Goal: Task Accomplishment & Management: Manage account settings

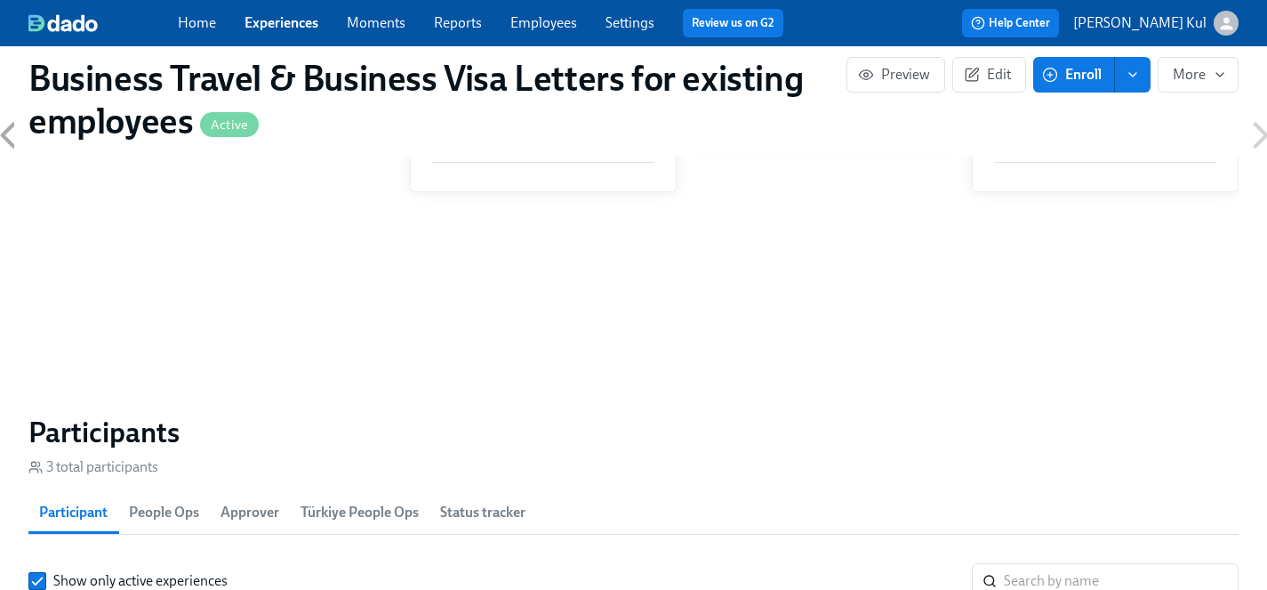
scroll to position [1245, 0]
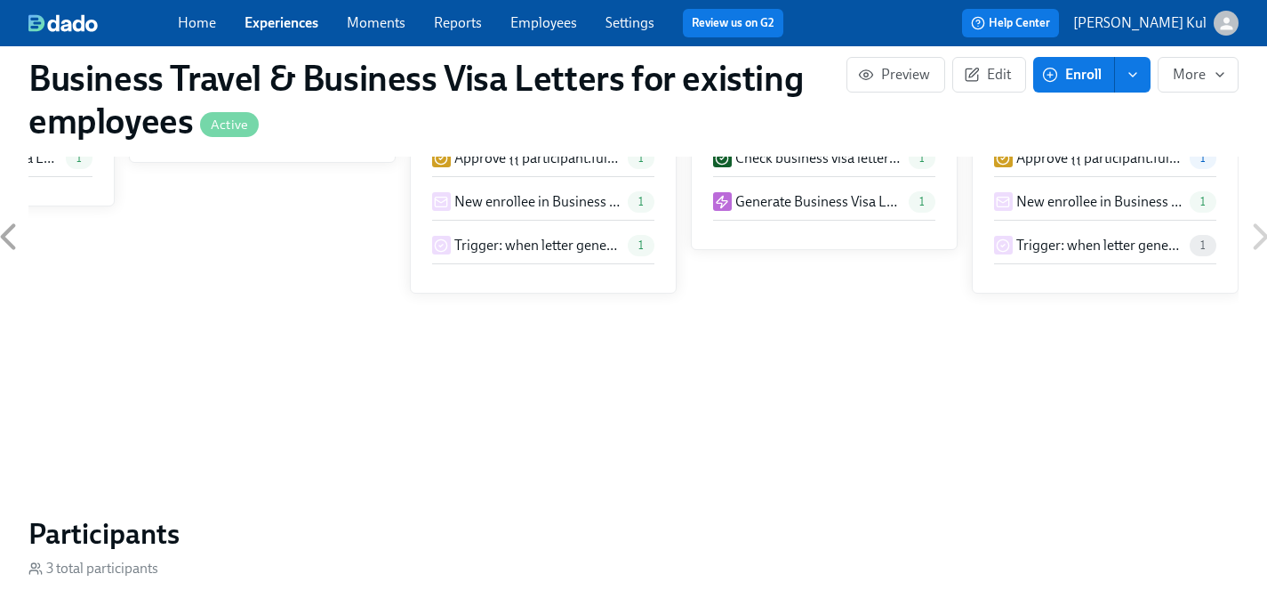
click at [285, 18] on link "Experiences" at bounding box center [282, 22] width 74 height 17
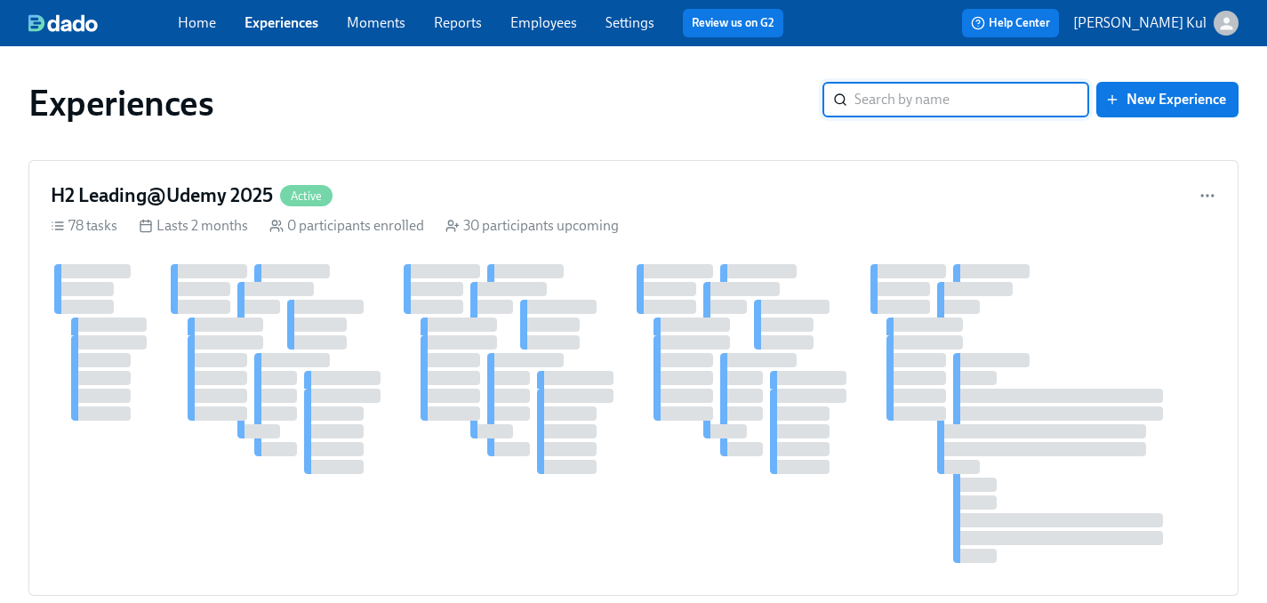
click at [208, 28] on link "Home" at bounding box center [197, 22] width 38 height 17
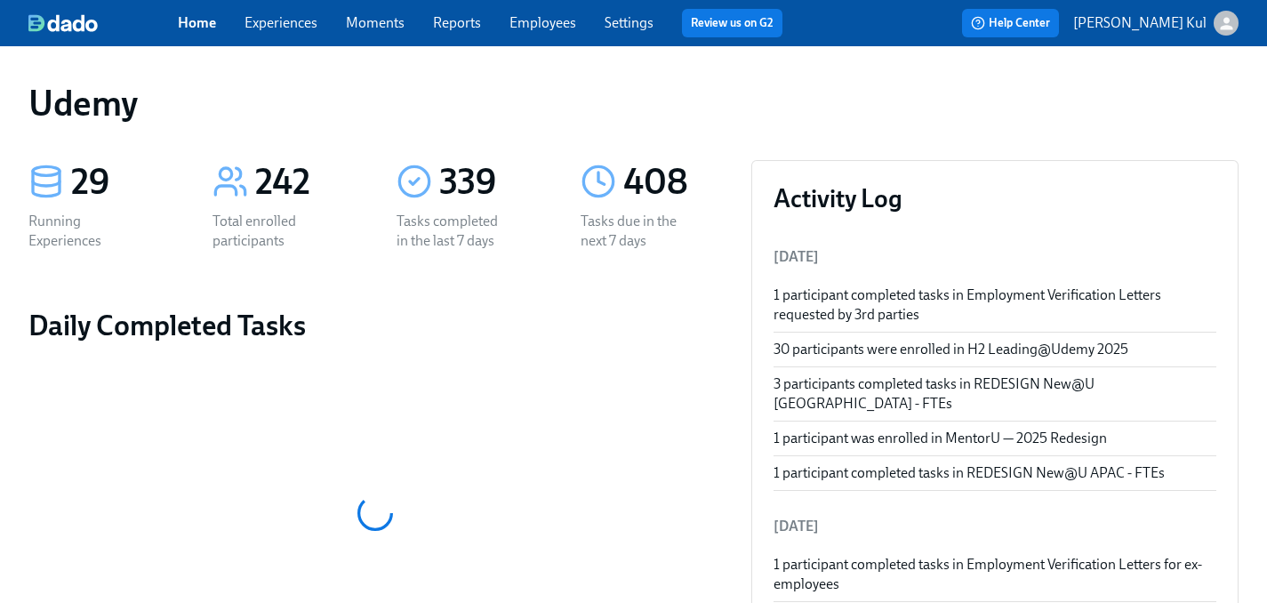
click at [53, 180] on icon at bounding box center [46, 182] width 36 height 36
click at [92, 180] on div "29" at bounding box center [120, 182] width 99 height 44
click at [906, 306] on div "1 participant completed tasks in Employment Verification Letters requested by 3…" at bounding box center [995, 304] width 443 height 39
click at [961, 285] on div "1 participant completed tasks in Employment Verification Letters requested by 3…" at bounding box center [995, 304] width 443 height 39
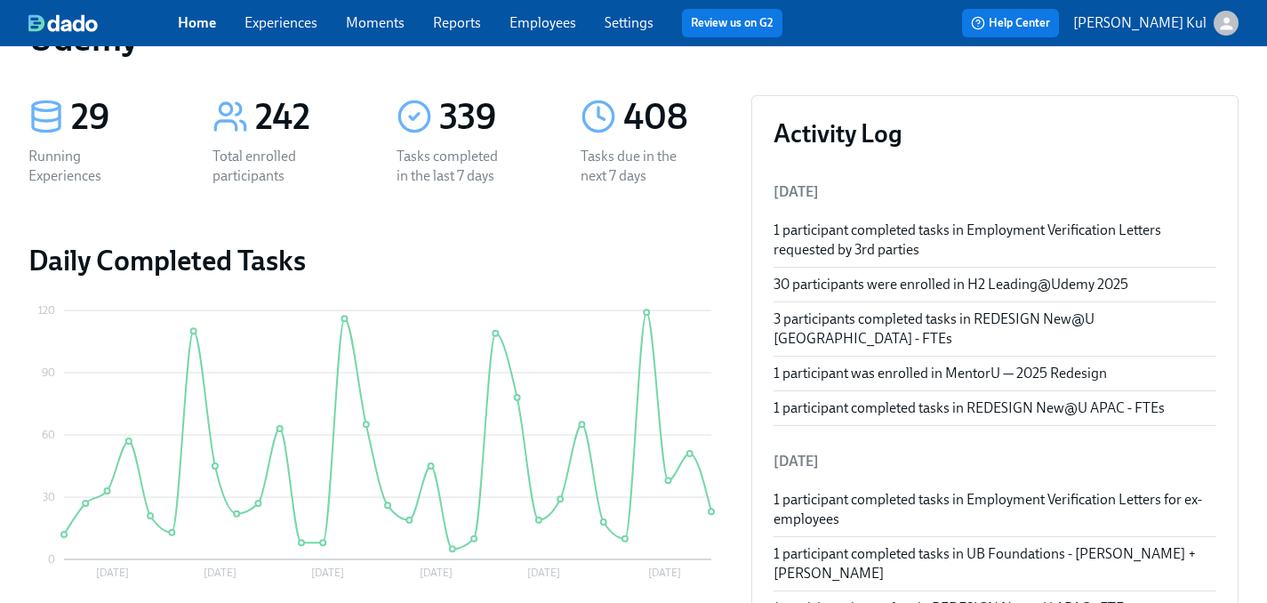
scroll to position [61, 0]
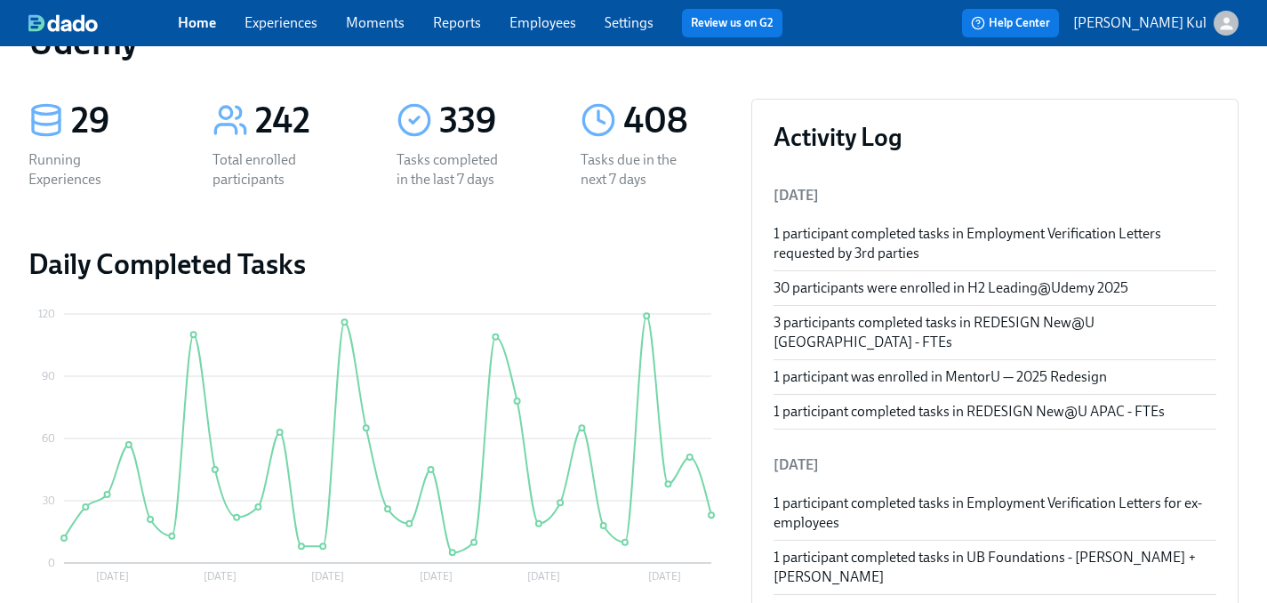
click at [919, 239] on div "1 participant completed tasks in Employment Verification Letters requested by 3…" at bounding box center [995, 243] width 443 height 39
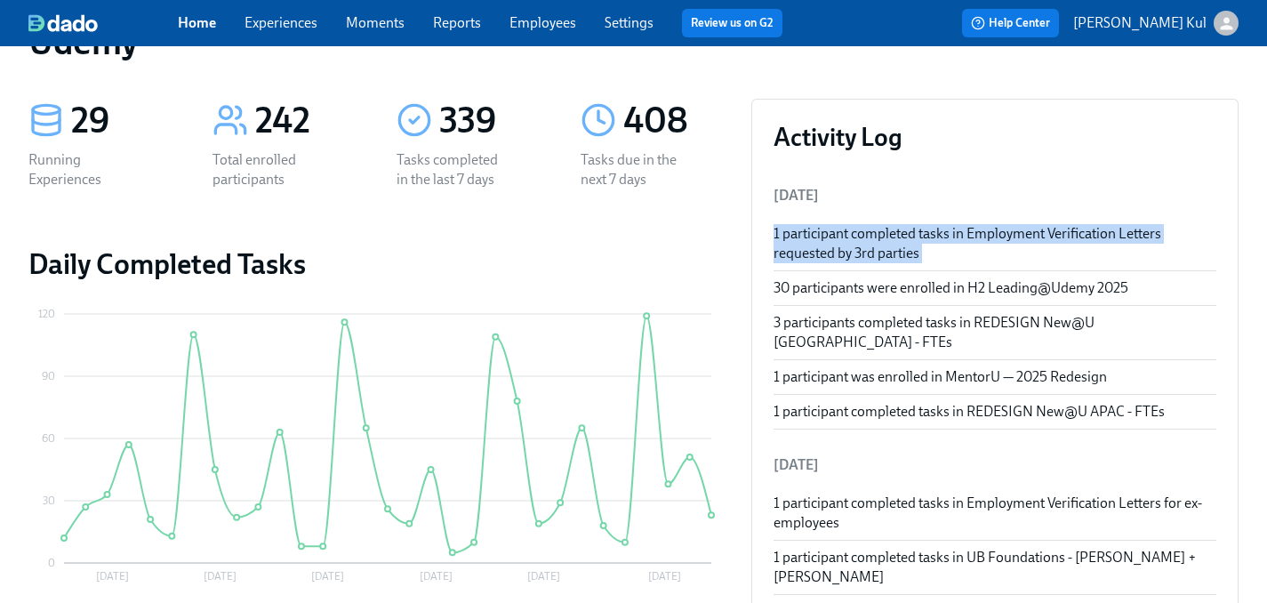
click at [919, 239] on div "1 participant completed tasks in Employment Verification Letters requested by 3…" at bounding box center [995, 243] width 443 height 39
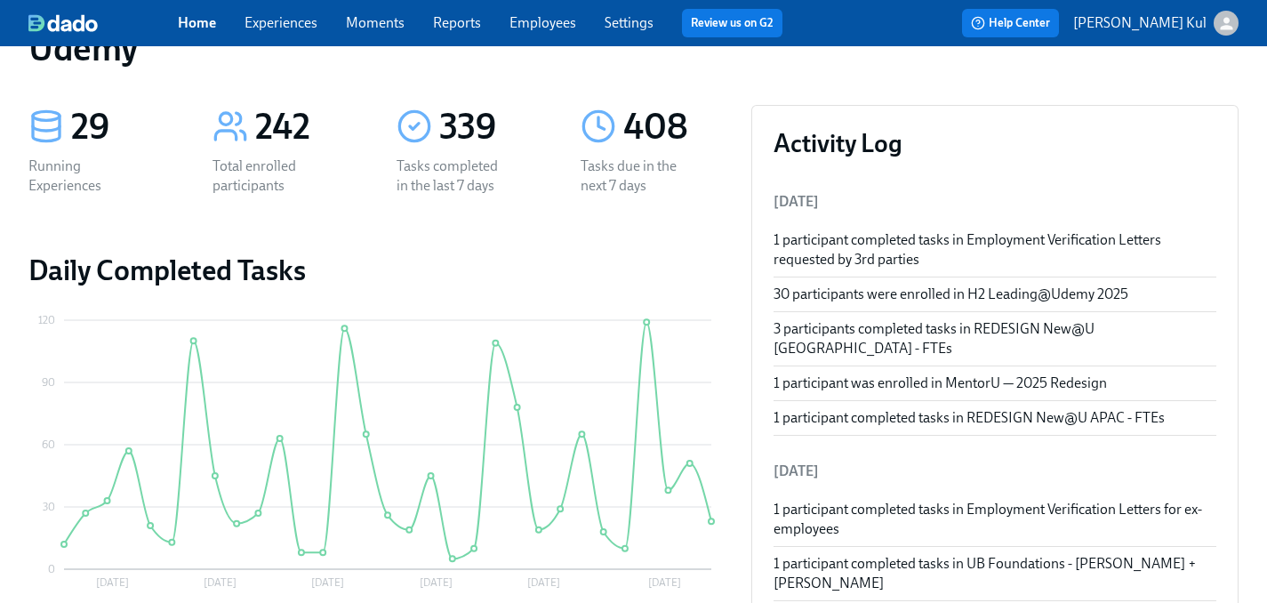
click at [596, 127] on icon at bounding box center [599, 127] width 36 height 36
click at [638, 137] on div "408" at bounding box center [672, 127] width 99 height 44
click at [568, 20] on link "Employees" at bounding box center [543, 22] width 67 height 17
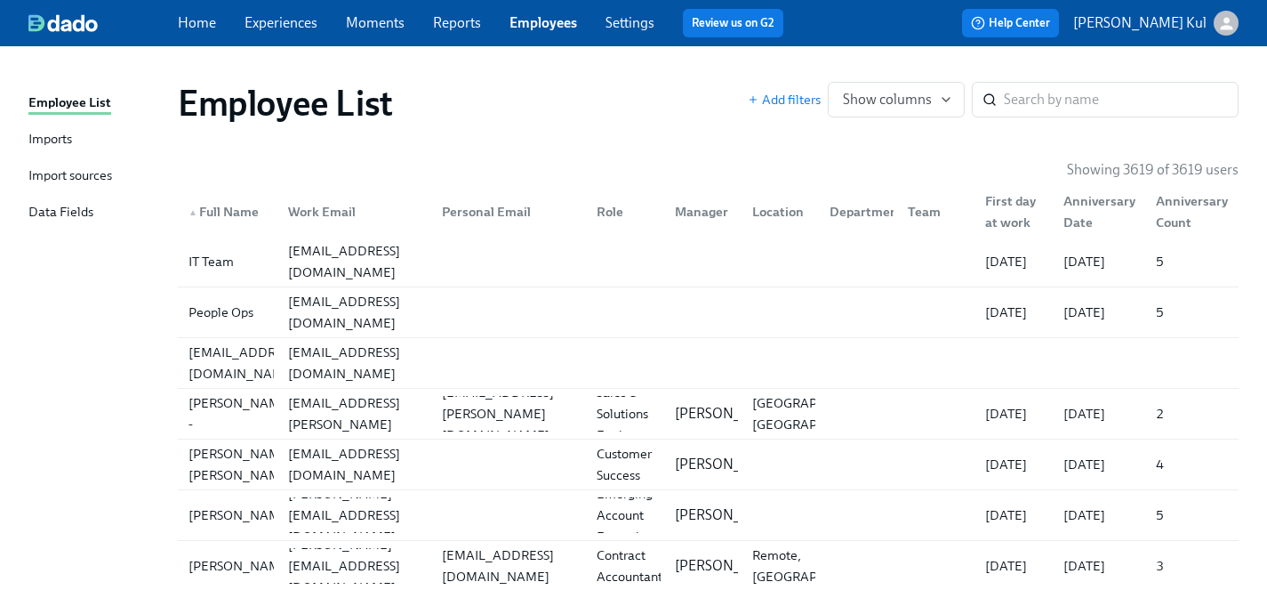
click at [301, 28] on link "Experiences" at bounding box center [281, 22] width 73 height 17
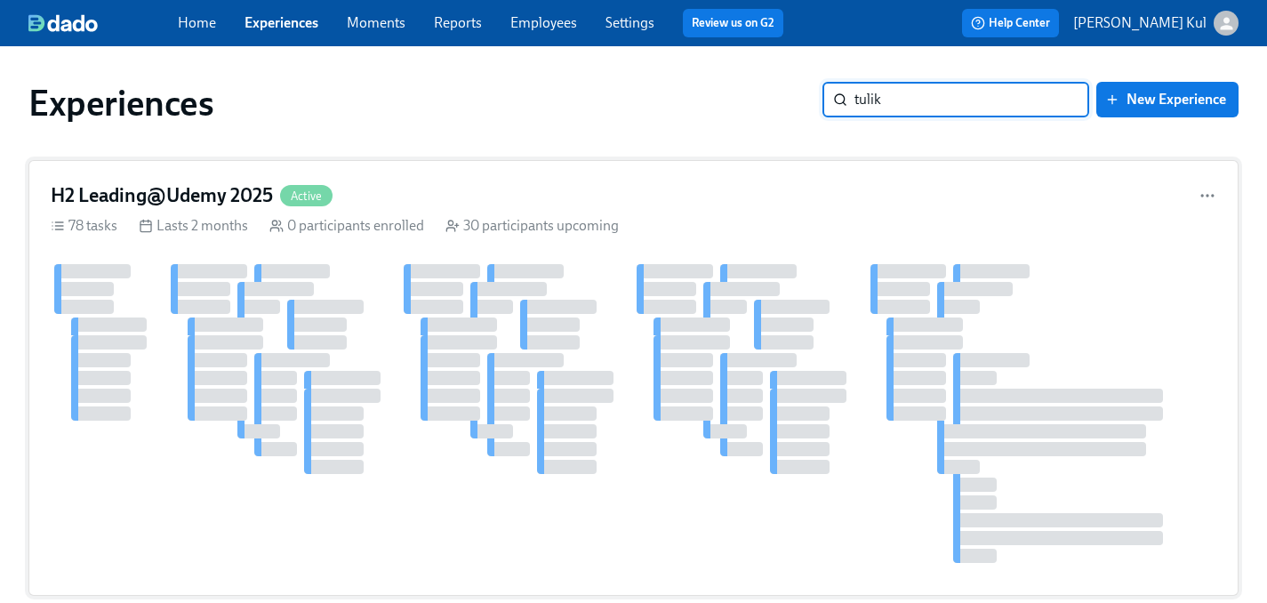
type input "[PERSON_NAME]"
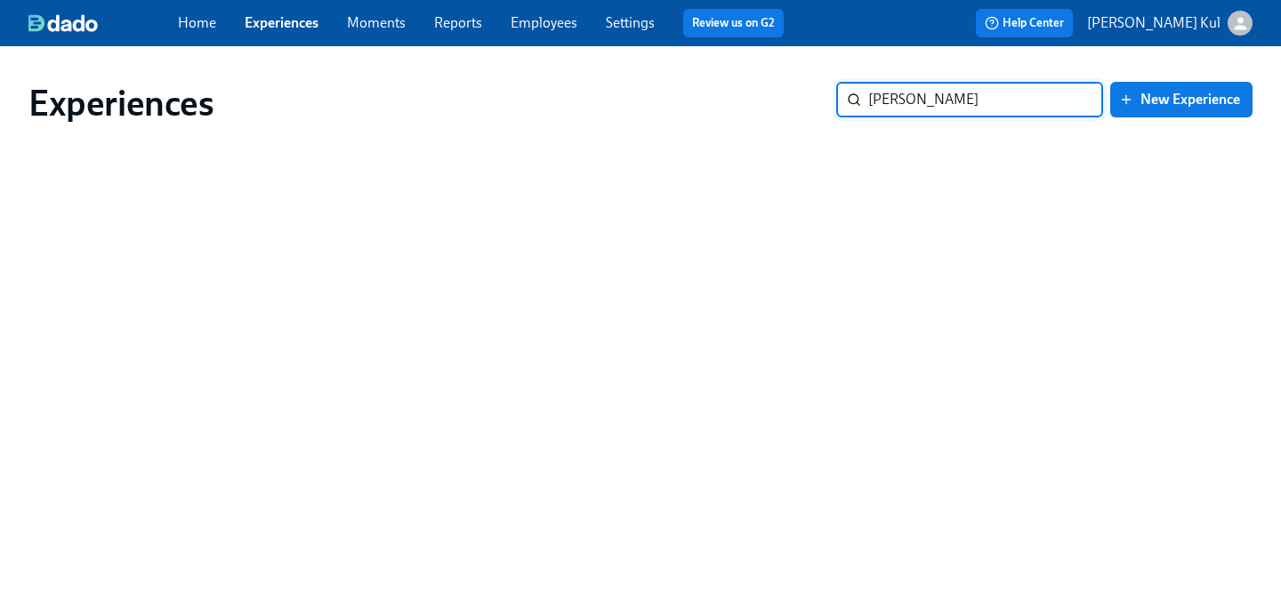
click at [1071, 105] on input "[PERSON_NAME]" at bounding box center [985, 100] width 235 height 36
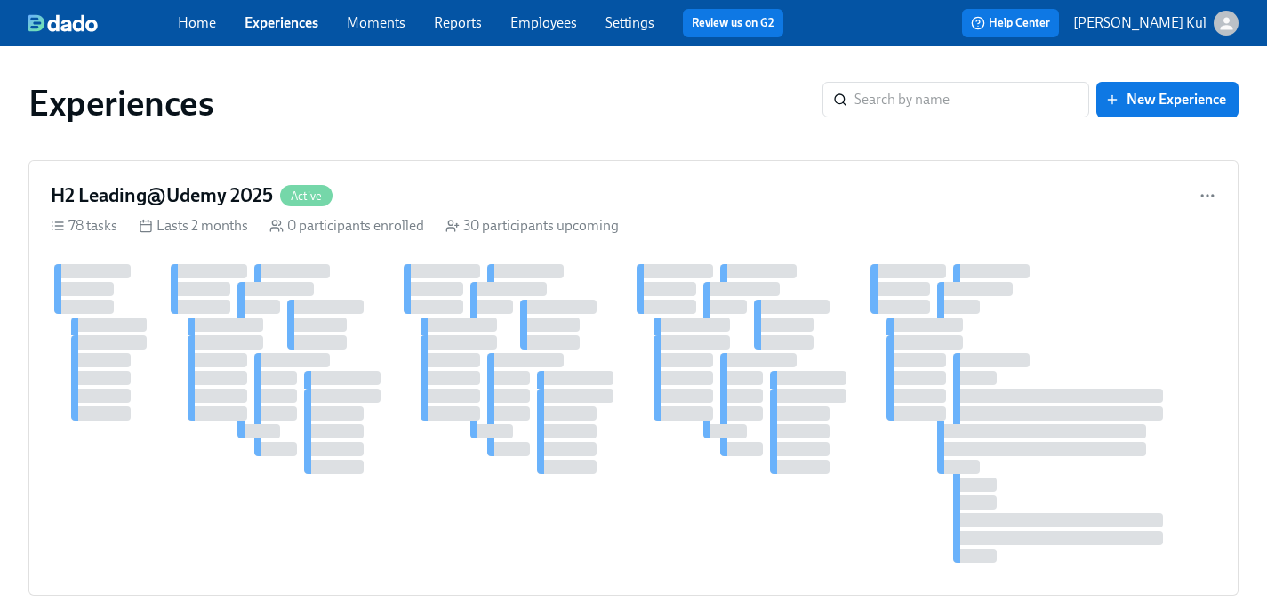
click at [384, 14] on link "Moments" at bounding box center [376, 22] width 59 height 17
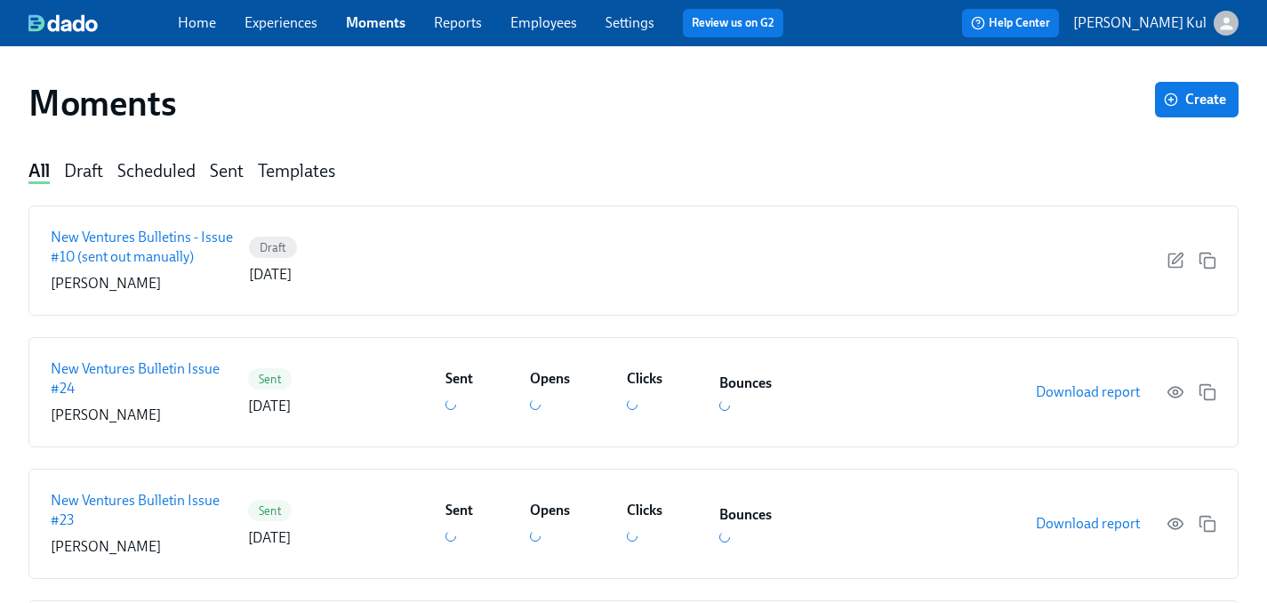
click at [198, 14] on link "Home" at bounding box center [197, 22] width 38 height 17
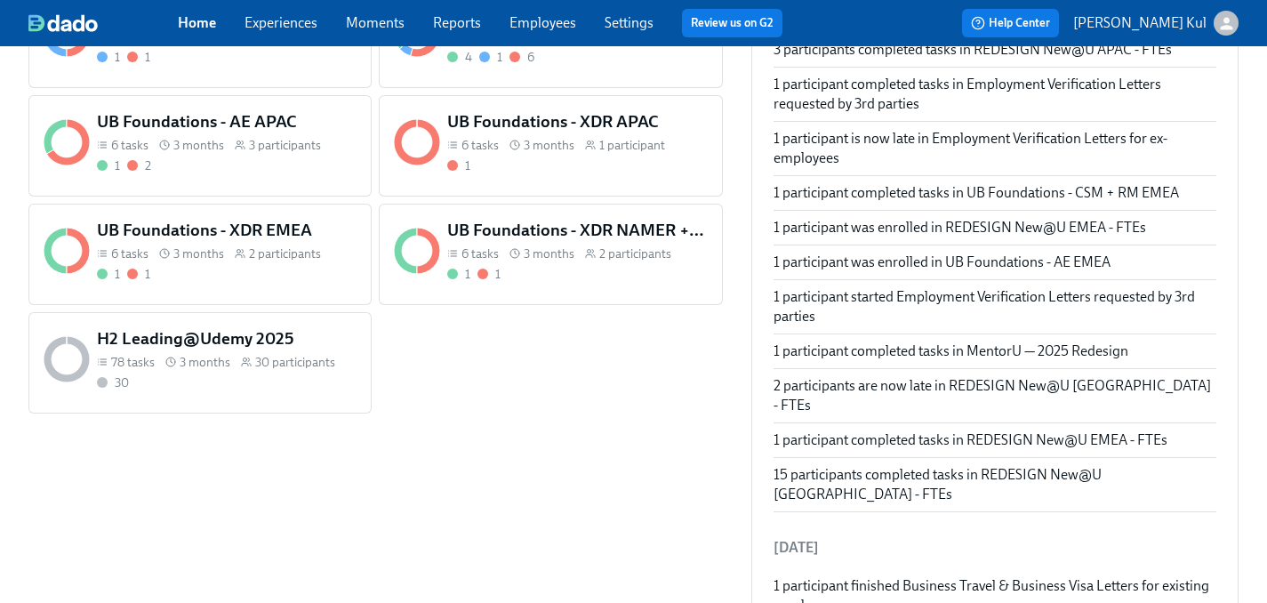
scroll to position [1620, 0]
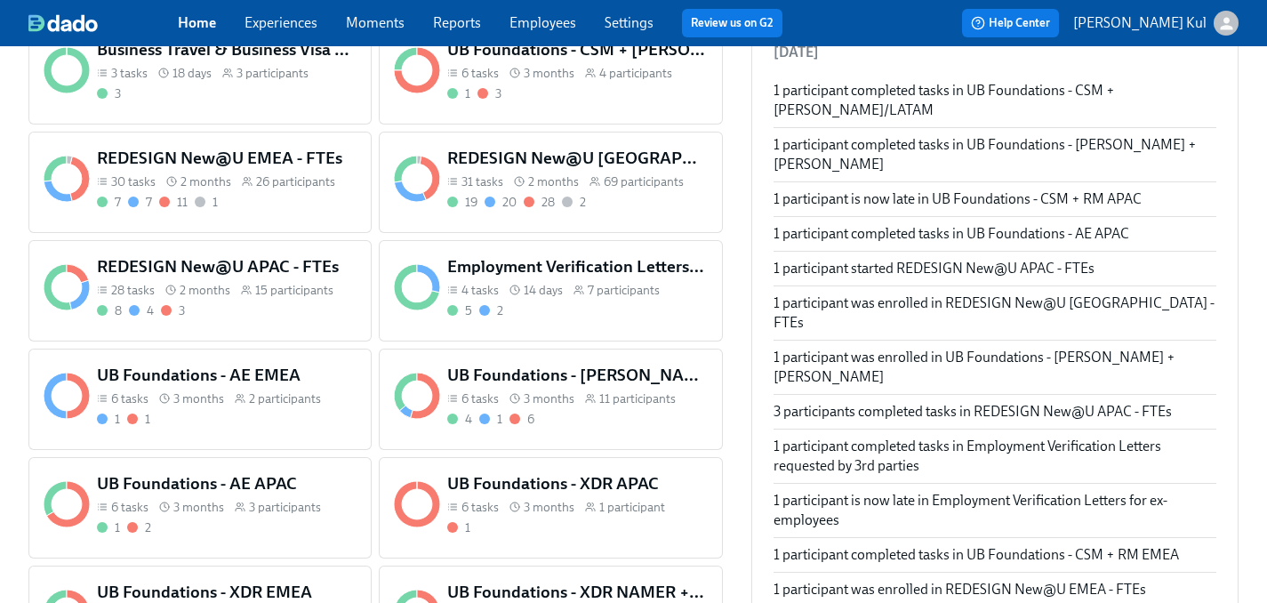
click at [575, 264] on h5 "Employment Verification Letters requested by 3rd parties" at bounding box center [577, 266] width 260 height 23
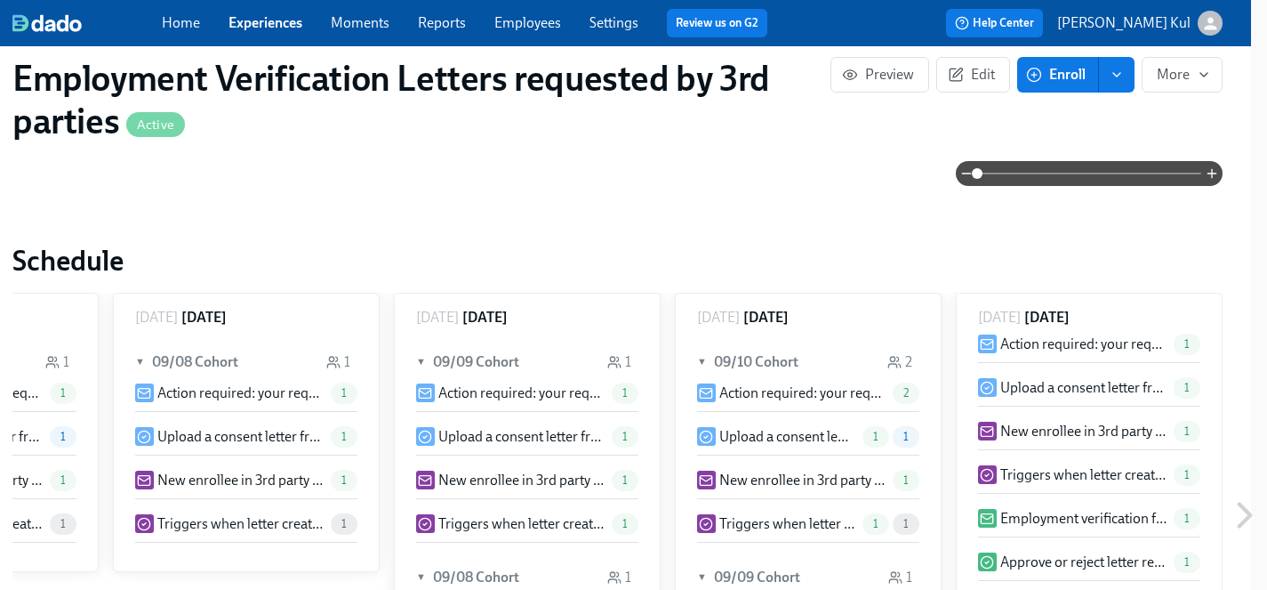
scroll to position [56, 0]
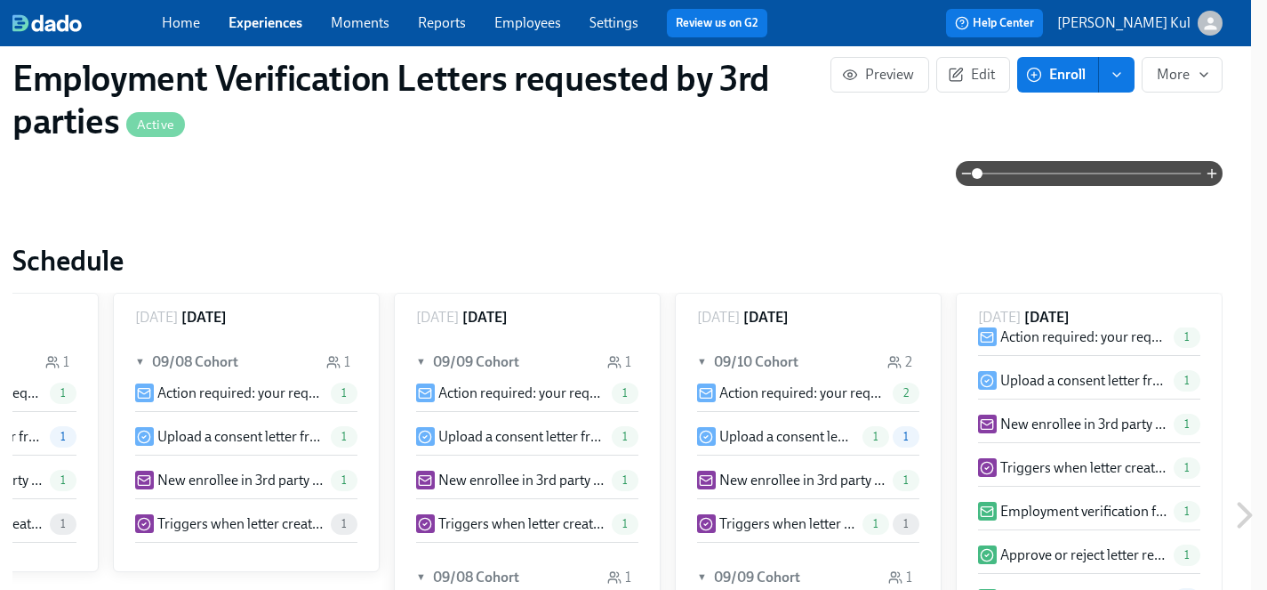
click at [1097, 552] on p "Approve or reject letter request" at bounding box center [1084, 555] width 166 height 20
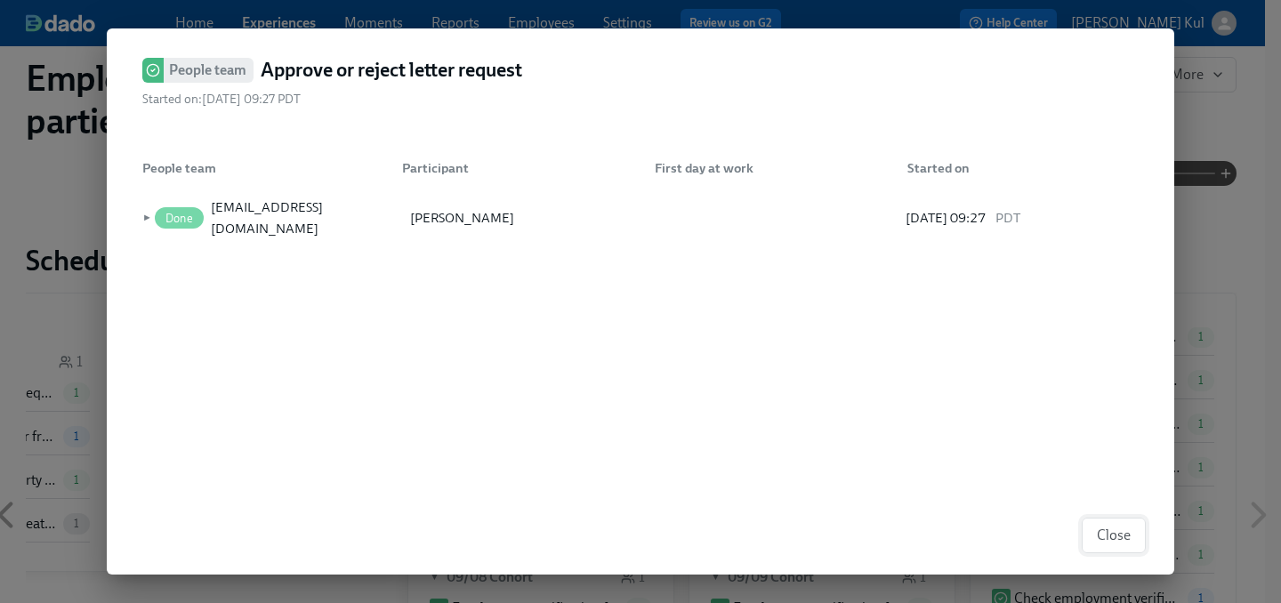
click at [1119, 530] on span "Close" at bounding box center [1114, 536] width 34 height 18
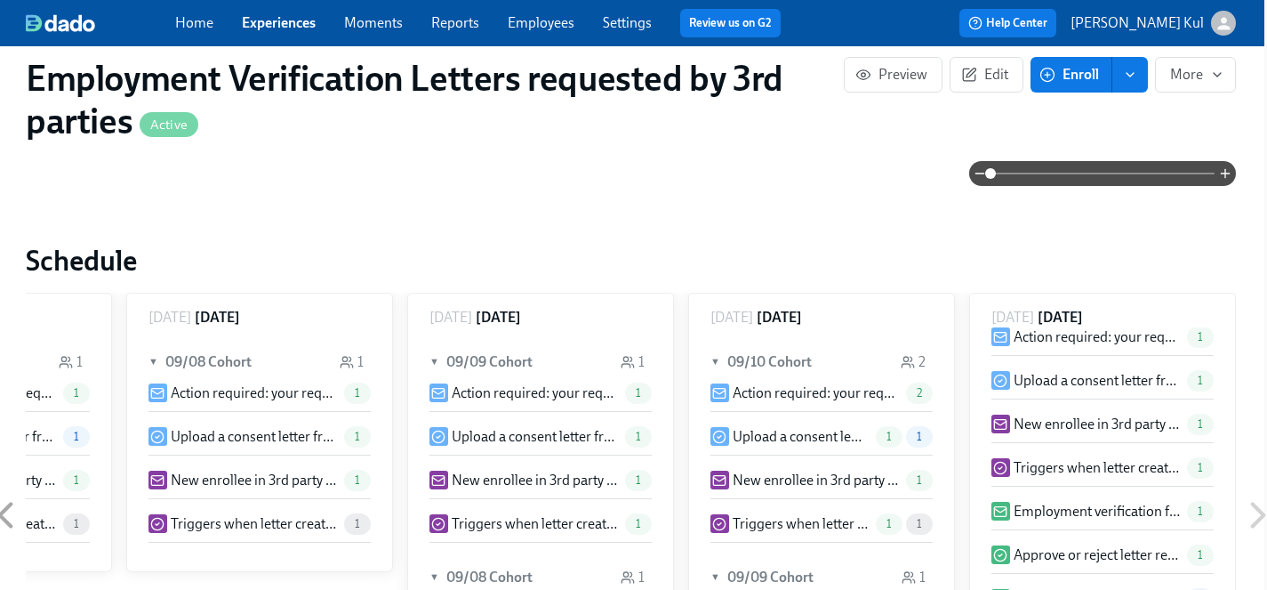
scroll to position [0, 729]
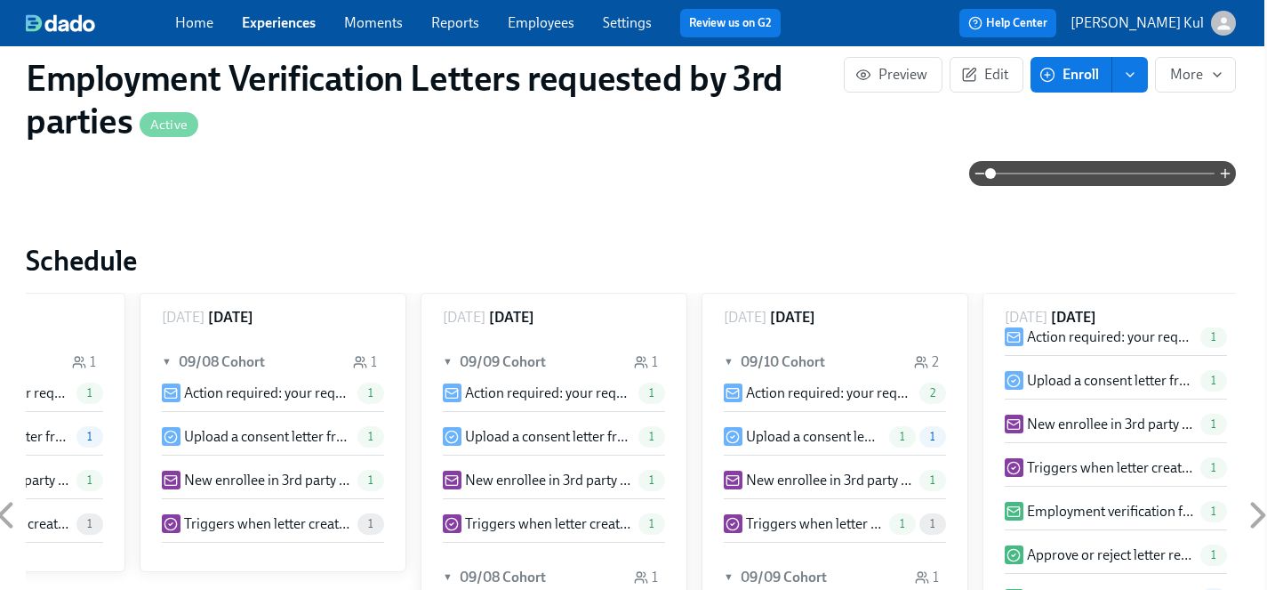
click at [1097, 509] on p "Employment verification for {{ participant.fullName }} – requested by {{ partic…" at bounding box center [1110, 512] width 166 height 20
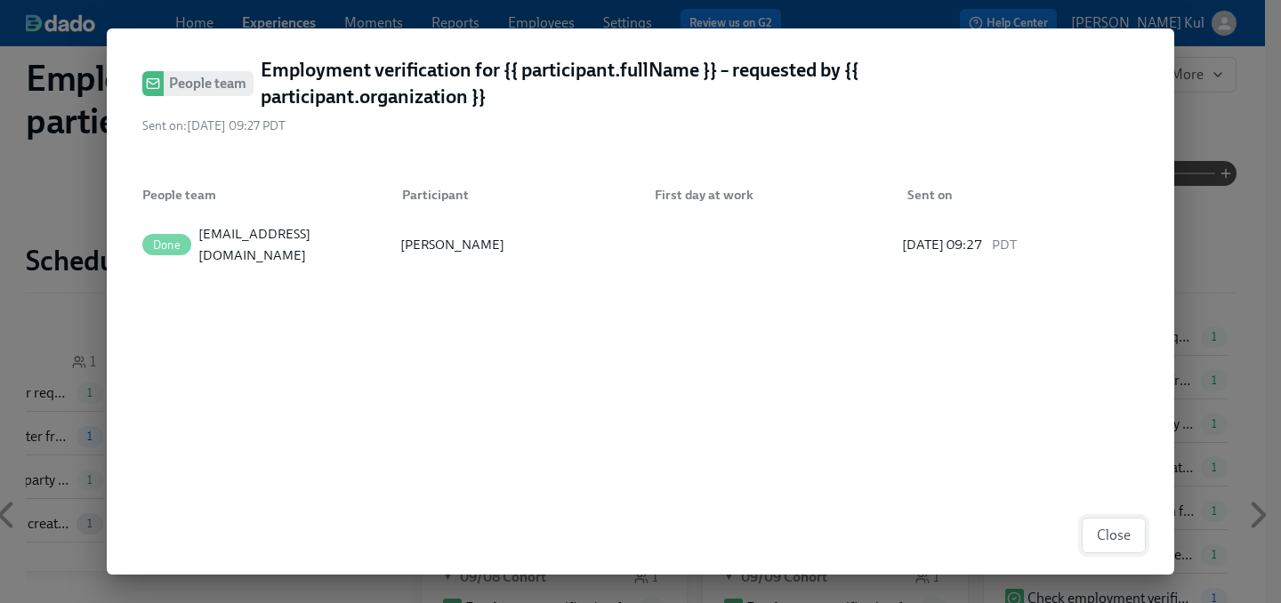
click at [1098, 537] on span "Close" at bounding box center [1114, 536] width 34 height 18
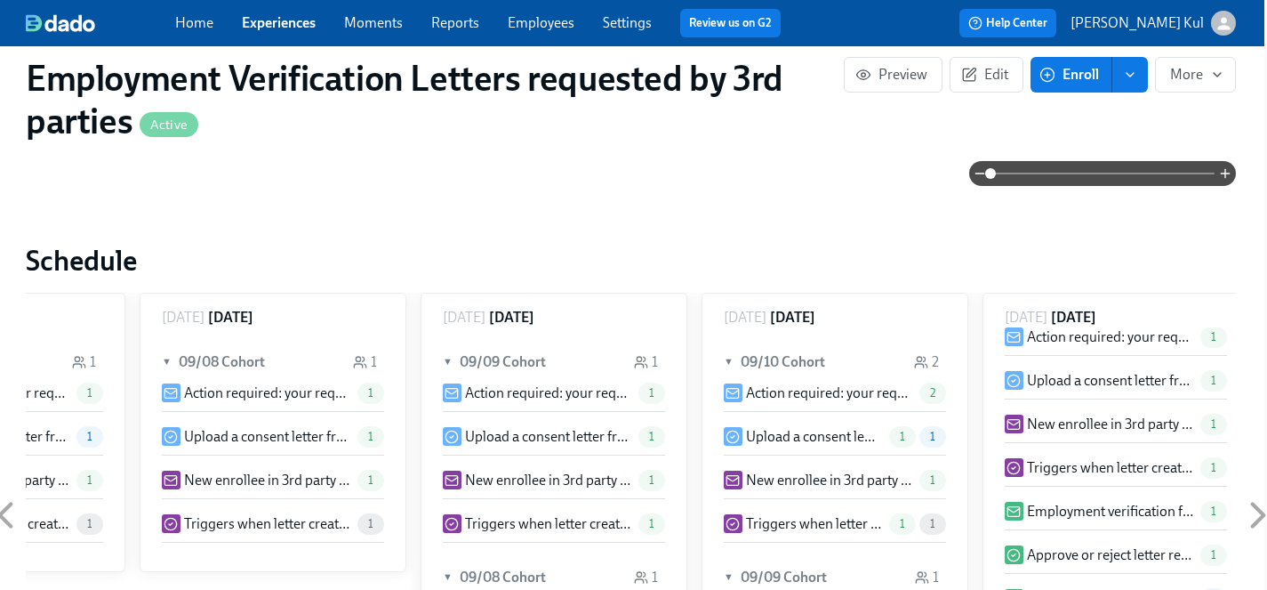
click at [1076, 556] on p "Approve or reject letter request" at bounding box center [1110, 555] width 166 height 20
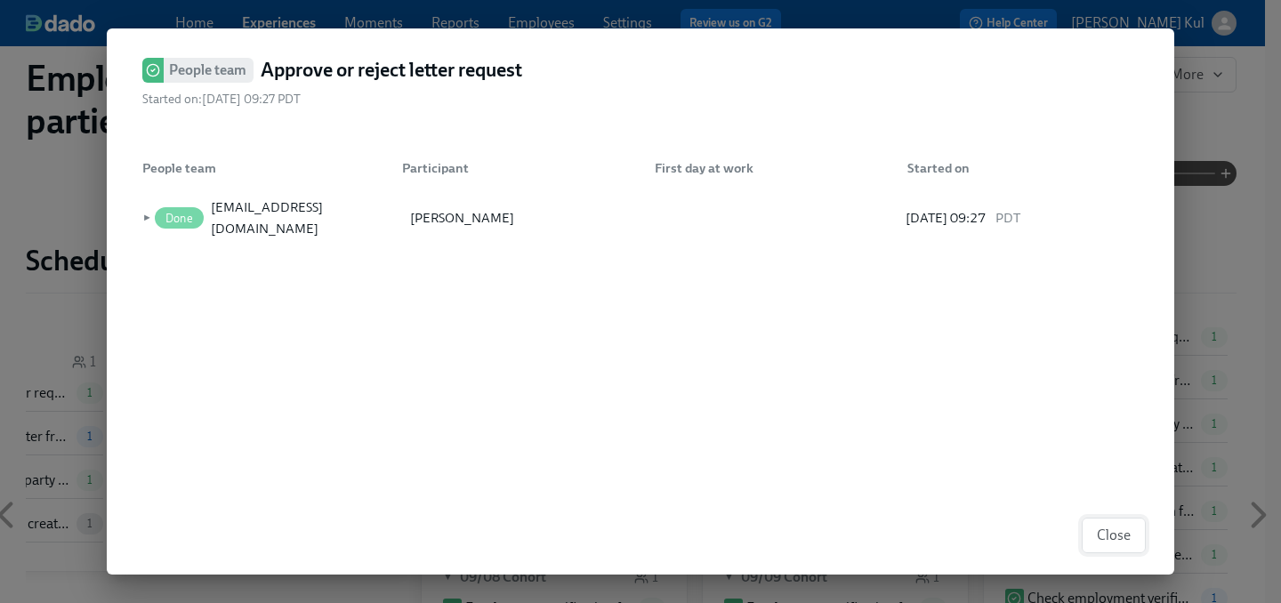
click at [1121, 541] on span "Close" at bounding box center [1114, 536] width 34 height 18
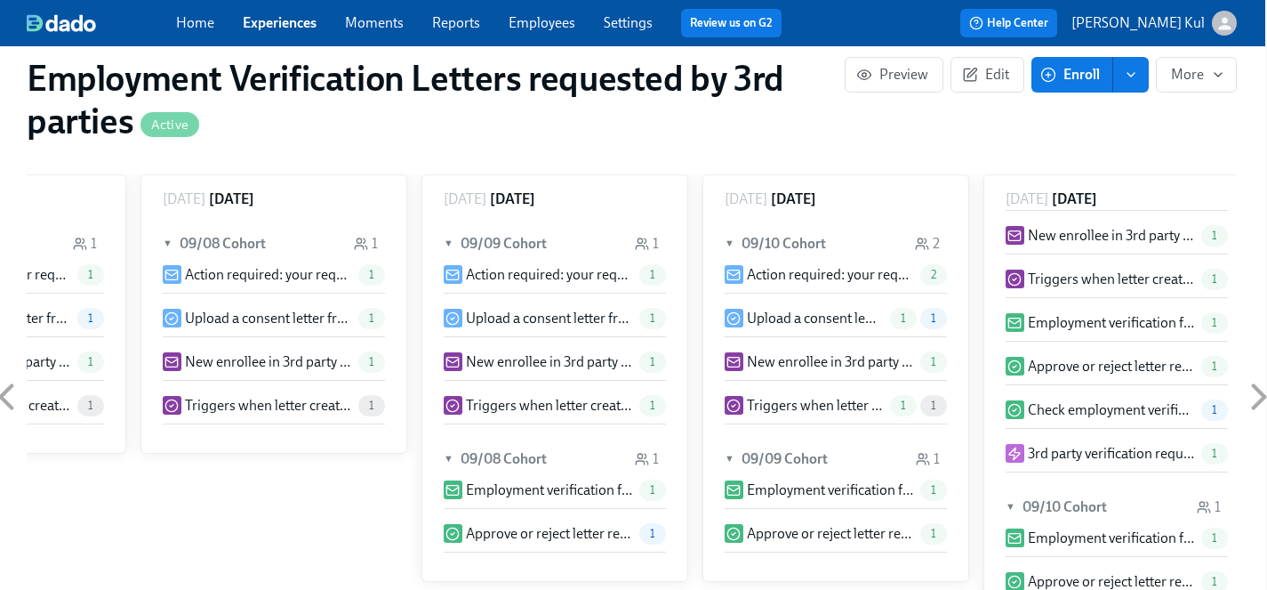
scroll to position [956, 16]
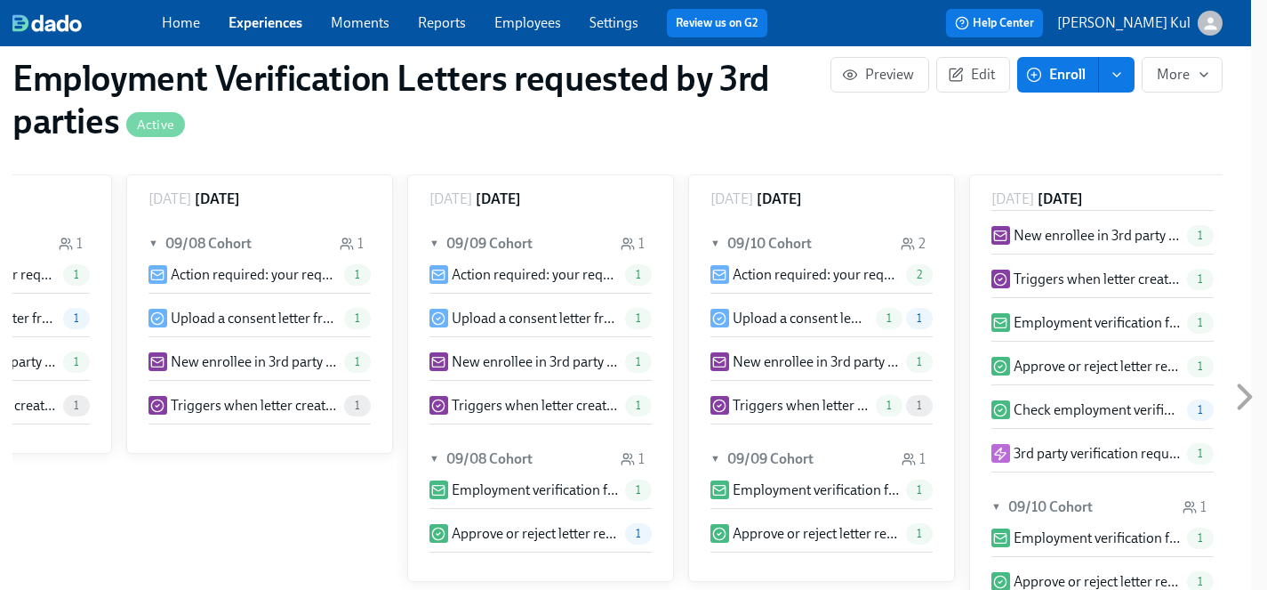
click at [1249, 386] on icon at bounding box center [1245, 396] width 44 height 44
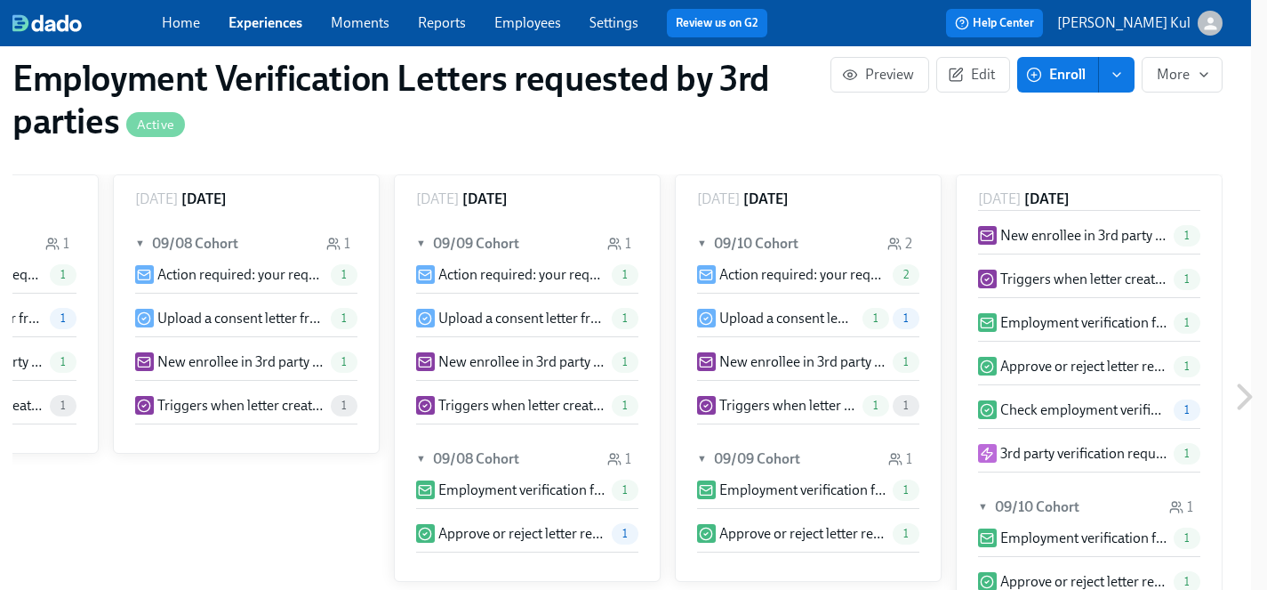
click at [1250, 393] on icon at bounding box center [1245, 396] width 44 height 44
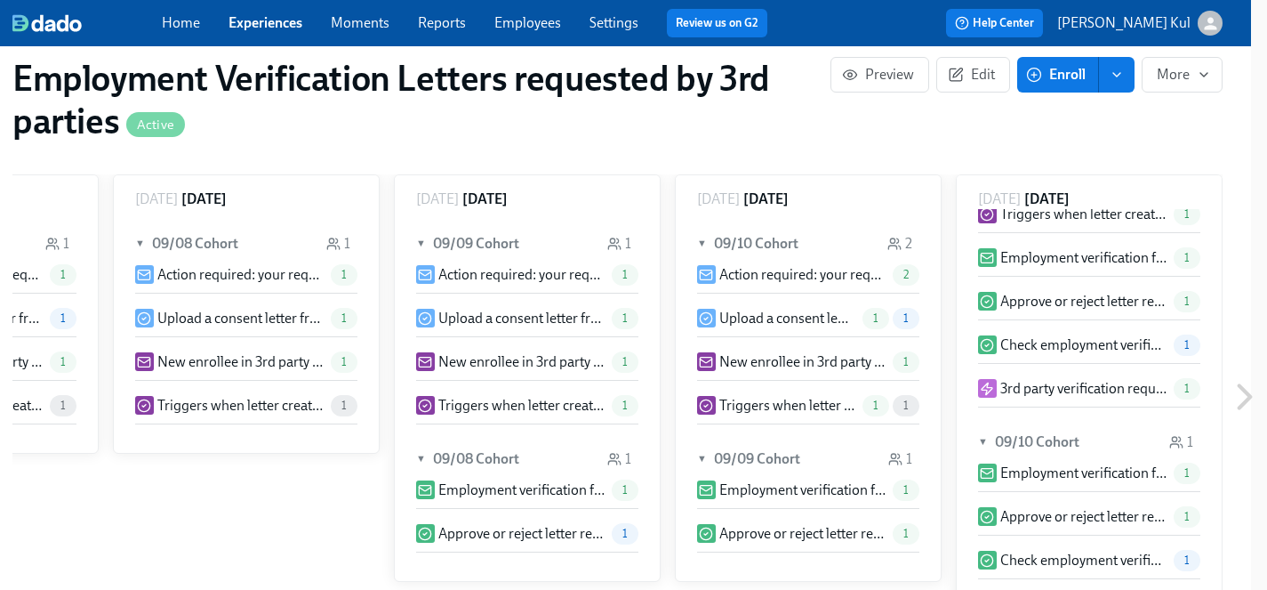
scroll to position [195, 0]
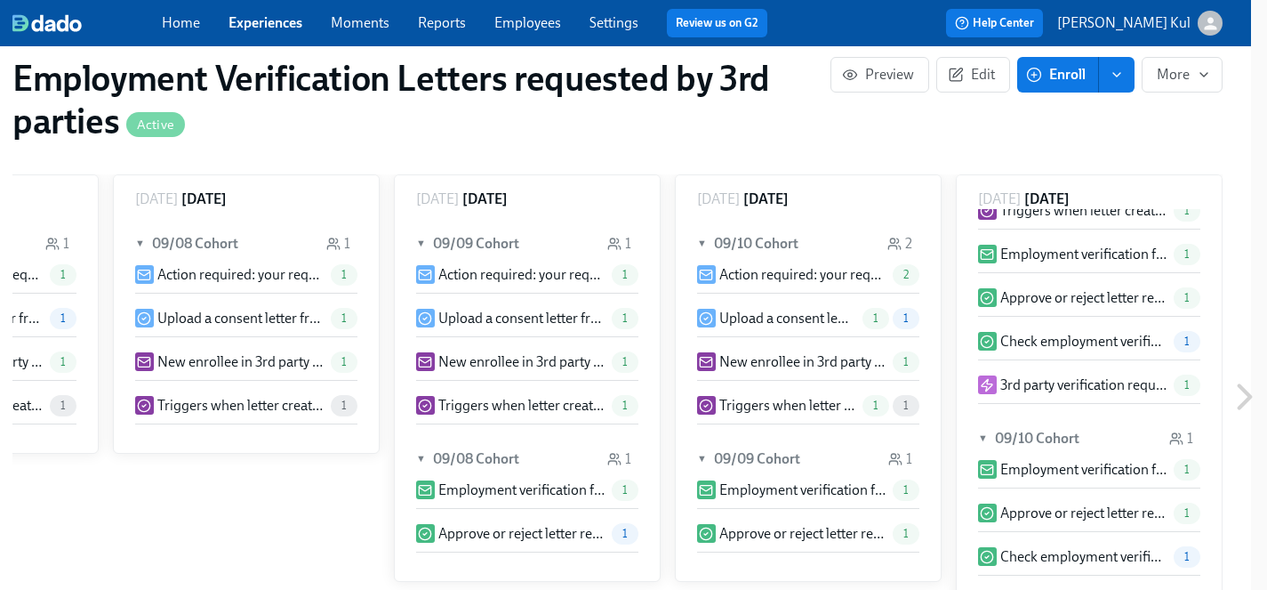
click at [1110, 469] on p "Employment verification for {{ participant.fullName }} – requested by {{ partic…" at bounding box center [1084, 470] width 166 height 20
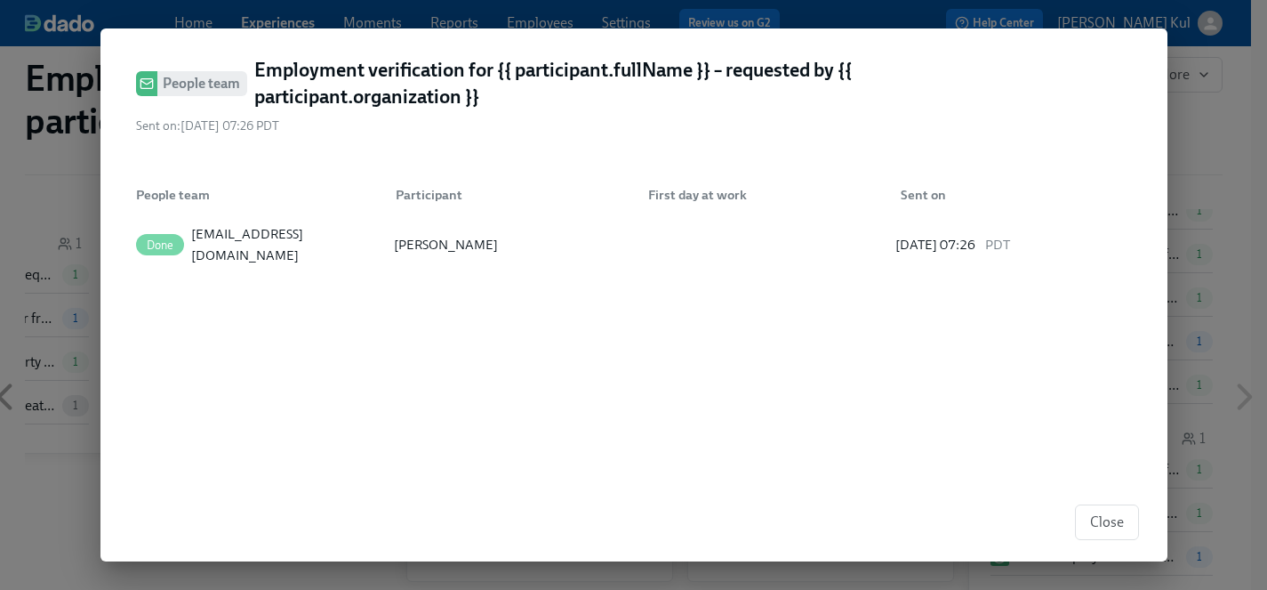
scroll to position [956, 3]
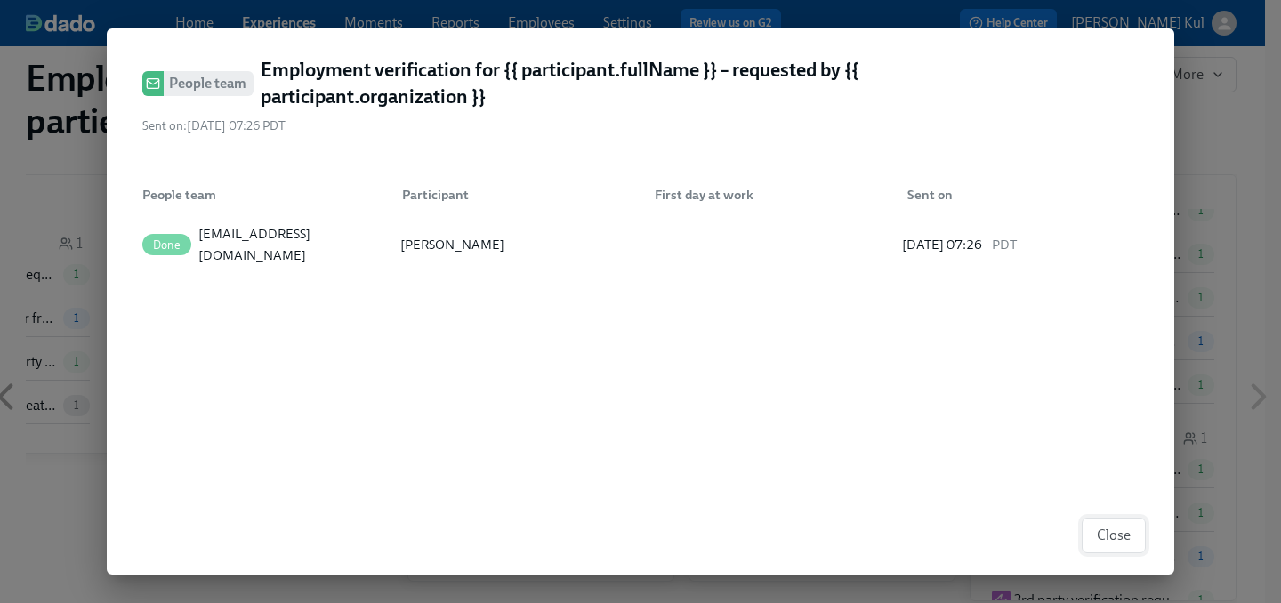
click at [1110, 539] on span "Close" at bounding box center [1114, 536] width 34 height 18
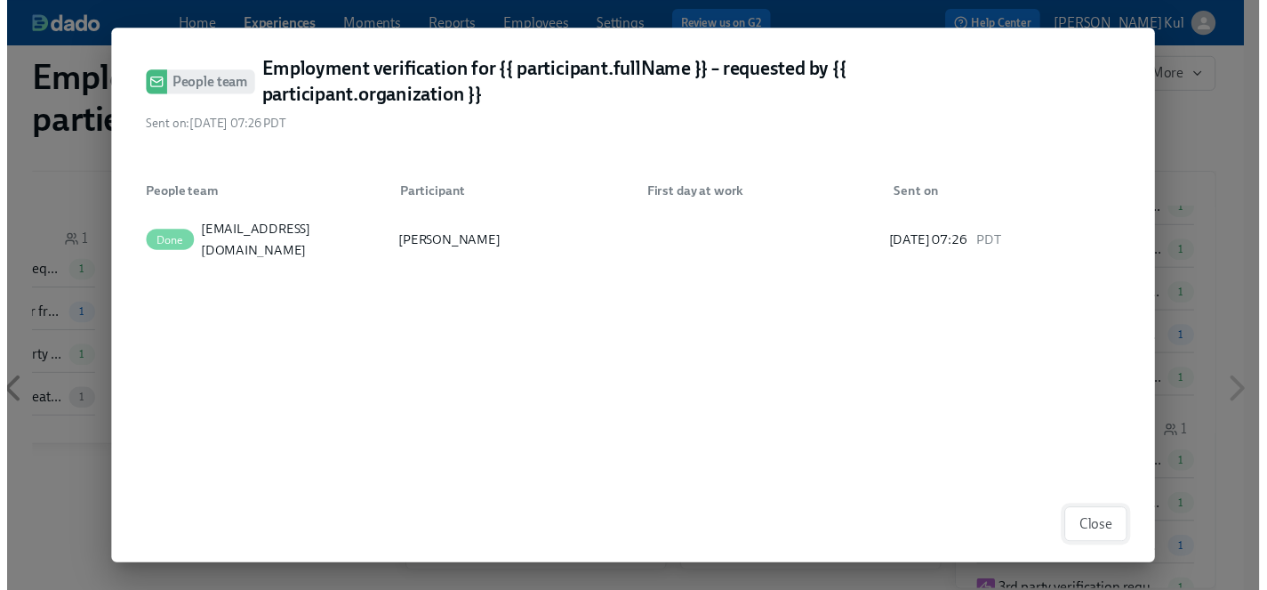
scroll to position [0, 729]
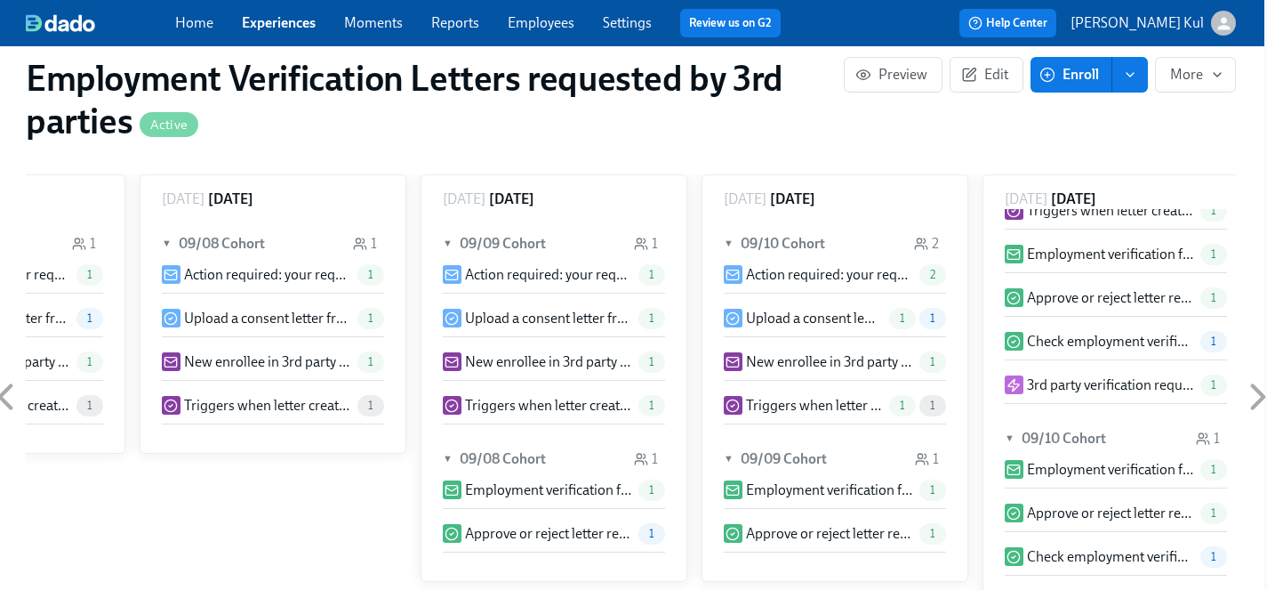
click at [1107, 559] on p "Check employment verification letter generated for {{ employee.fullName }}" at bounding box center [1110, 557] width 166 height 20
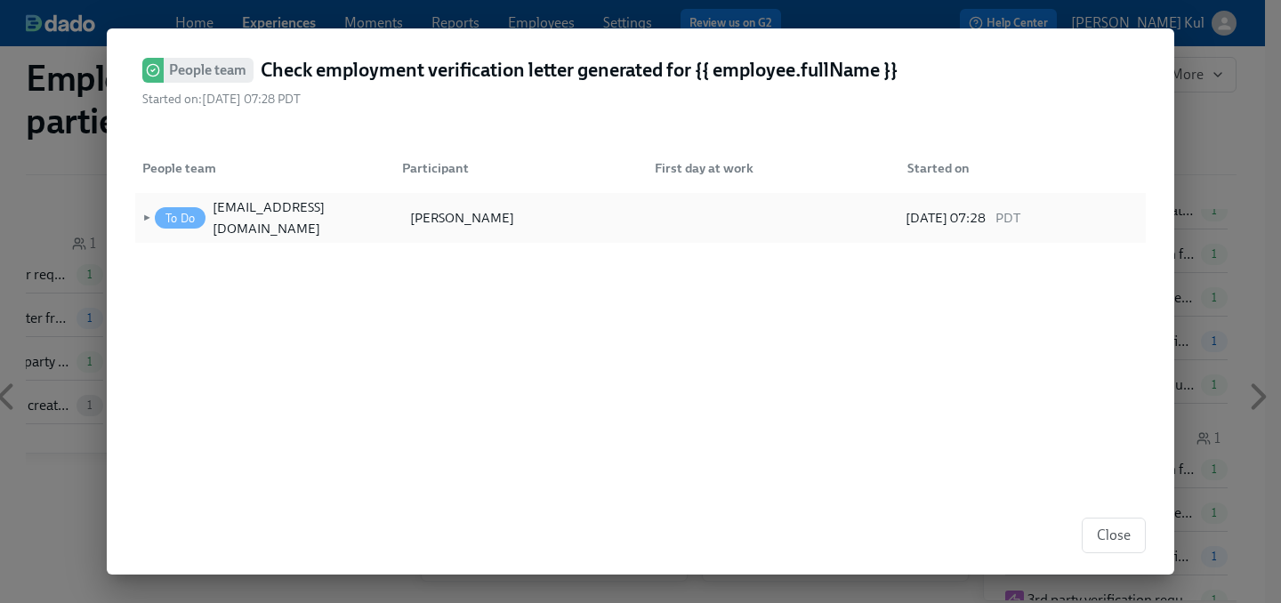
click at [179, 222] on span "To Do" at bounding box center [180, 218] width 51 height 13
click at [452, 211] on div "[PERSON_NAME]" at bounding box center [461, 217] width 111 height 21
click at [411, 218] on div "[PERSON_NAME]" at bounding box center [461, 217] width 111 height 21
click at [1116, 541] on span "Close" at bounding box center [1114, 536] width 34 height 18
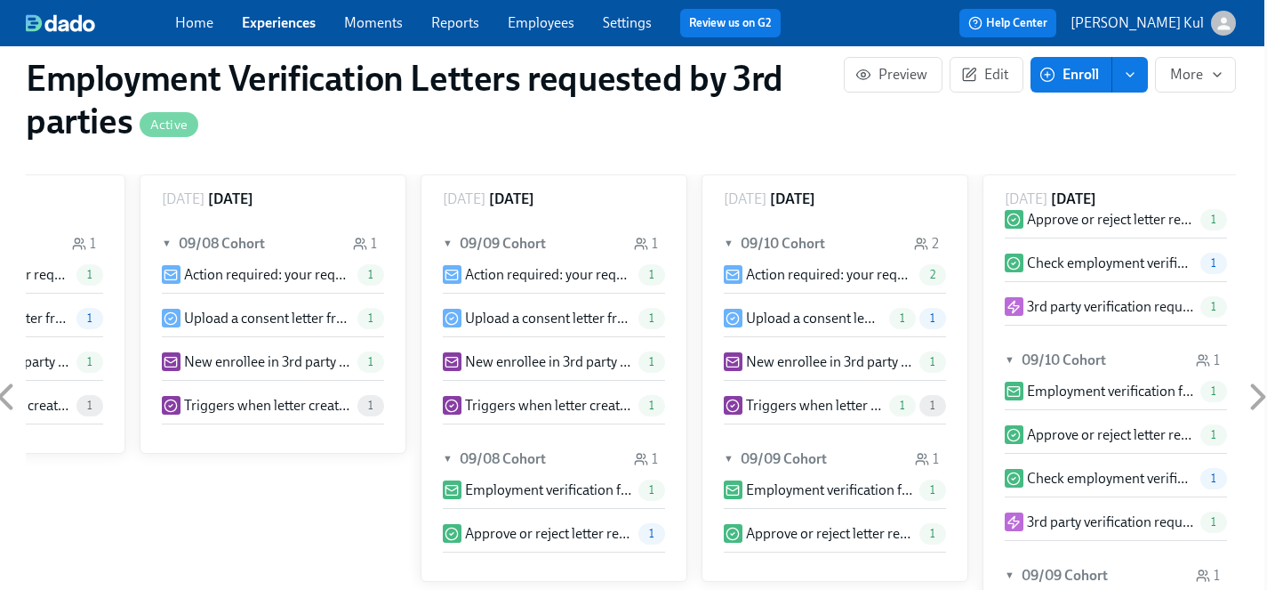
scroll to position [281, 0]
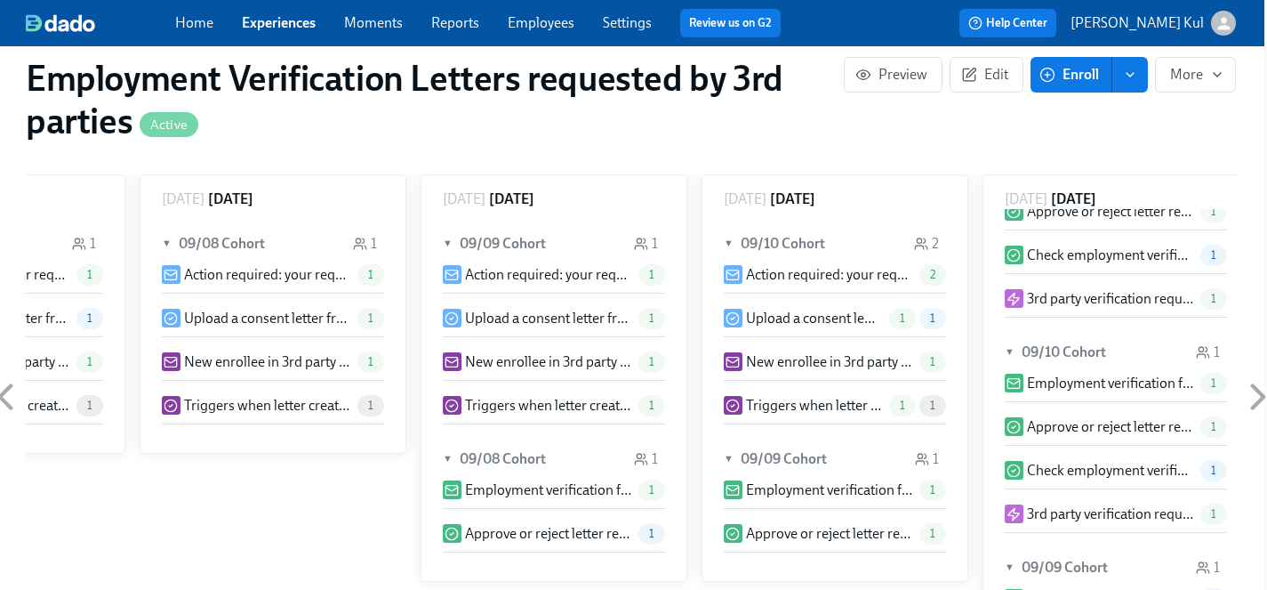
click at [1093, 512] on p "3rd party verification request – incl salary" at bounding box center [1110, 514] width 166 height 20
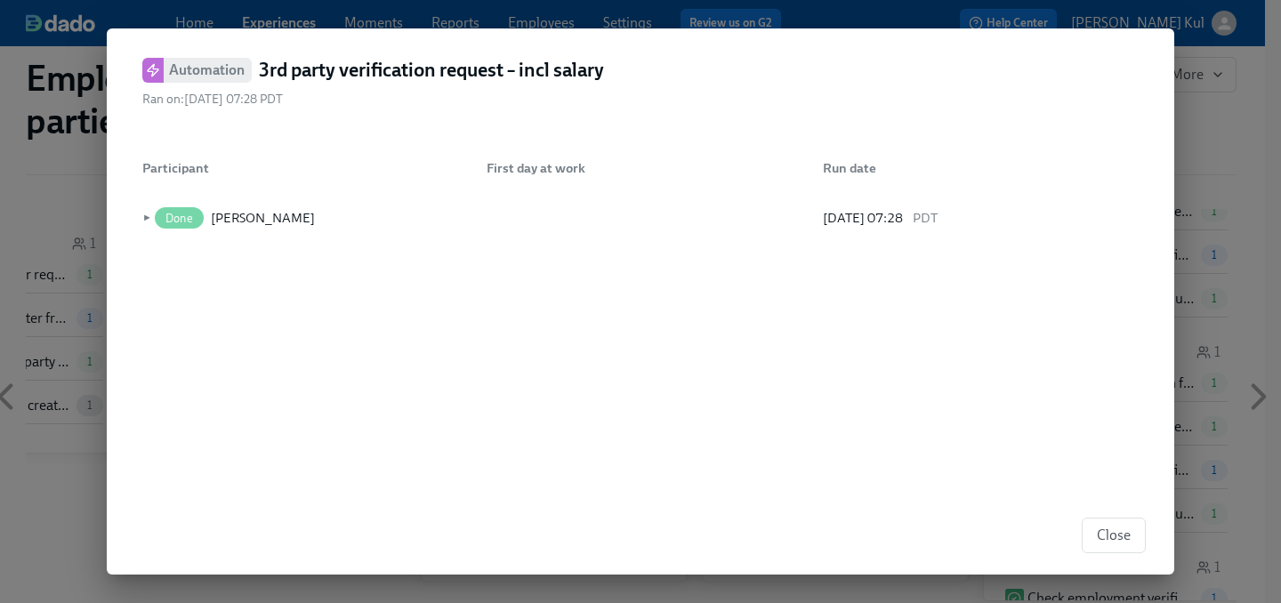
click at [1117, 554] on div "Close" at bounding box center [640, 535] width 1067 height 78
click at [1113, 536] on span "Close" at bounding box center [1114, 536] width 34 height 18
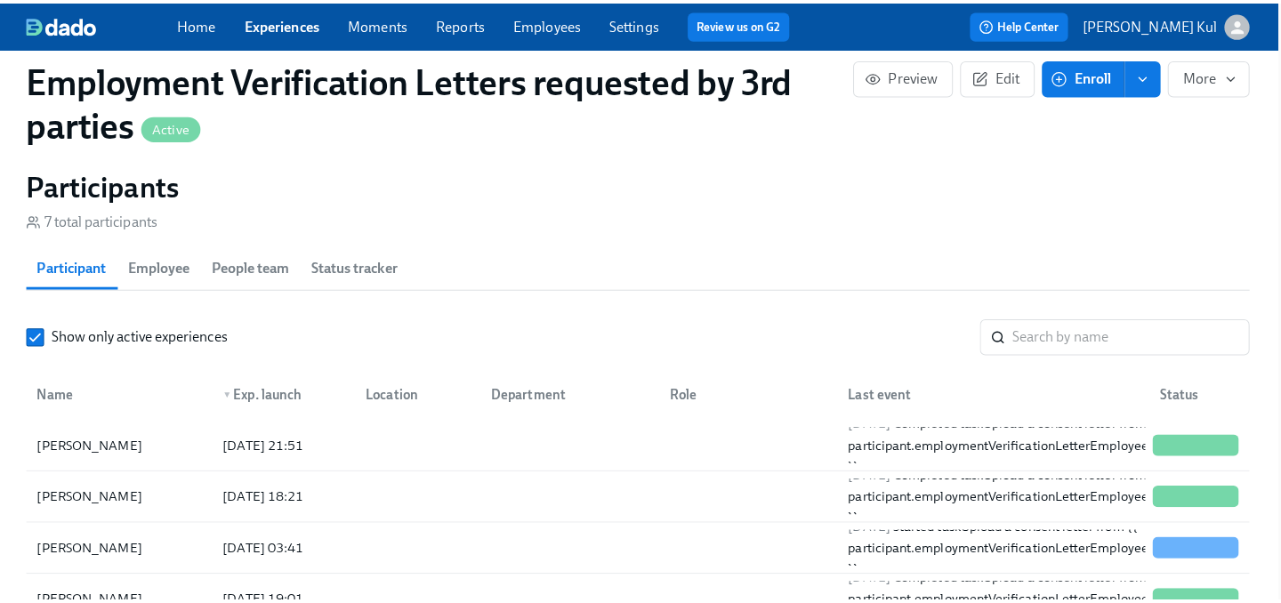
scroll to position [1475, 3]
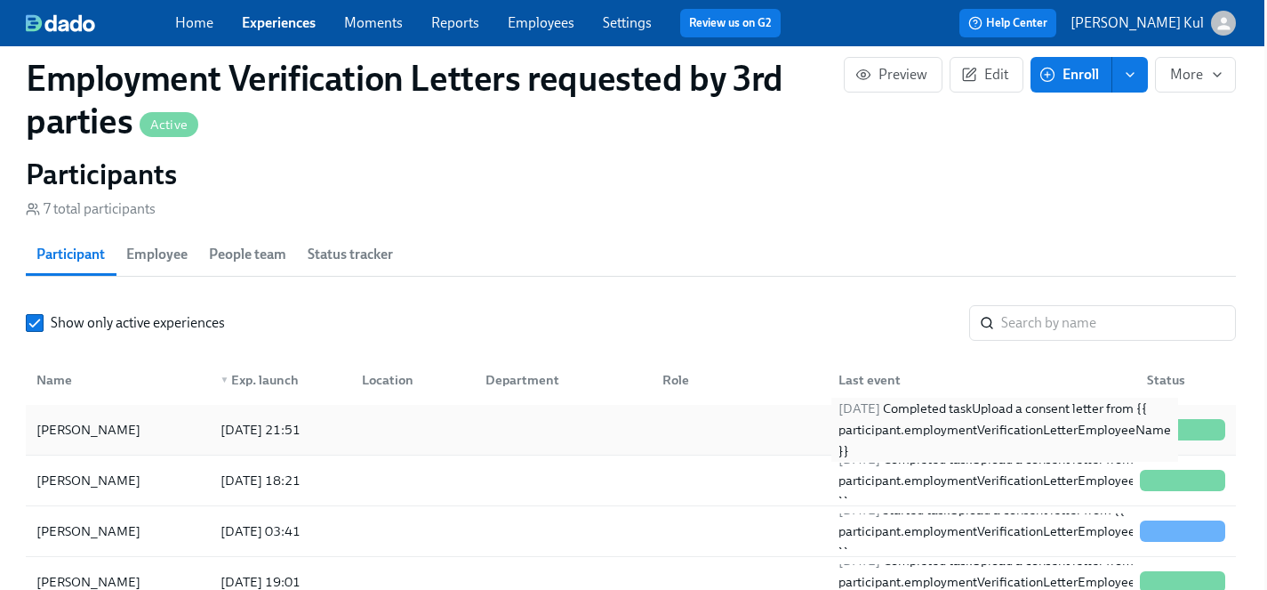
click at [995, 437] on div "[DATE] Completed task Upload a consent letter from {{ participant.employmentVer…" at bounding box center [1005, 430] width 347 height 64
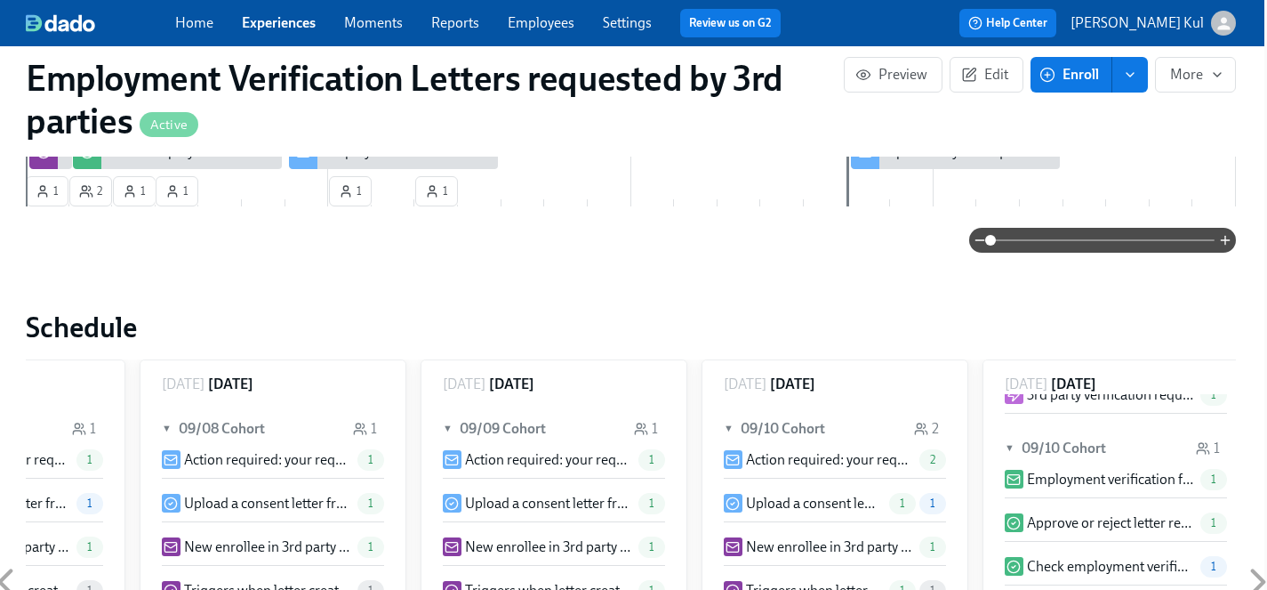
scroll to position [0, 743]
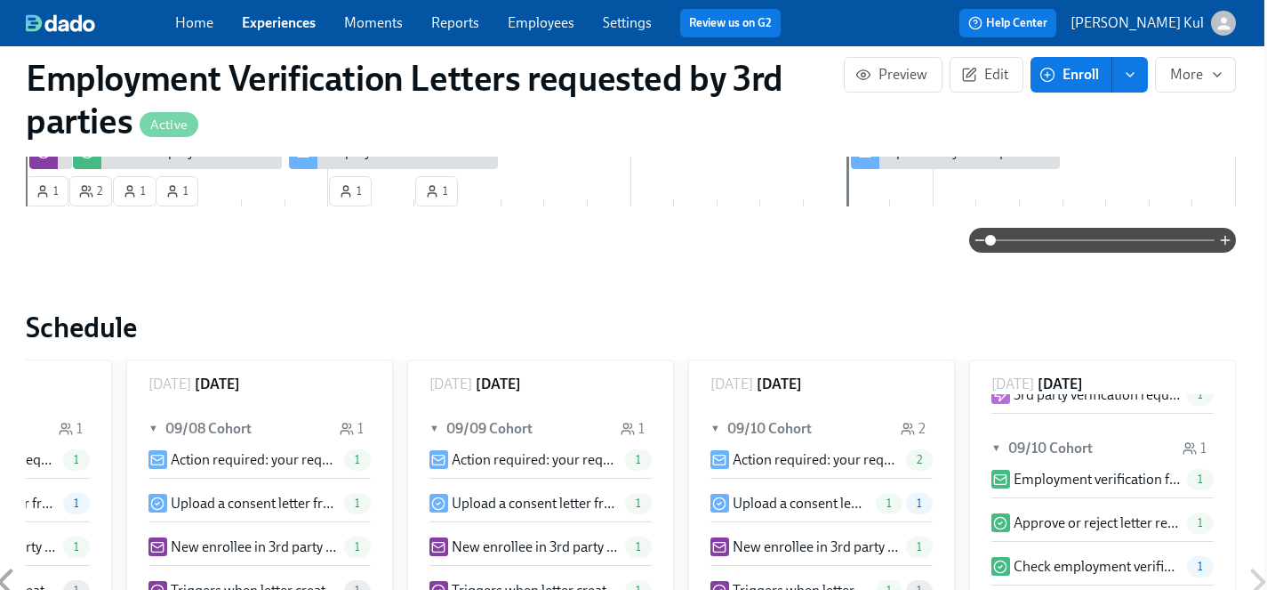
click at [1258, 574] on icon at bounding box center [1259, 581] width 12 height 22
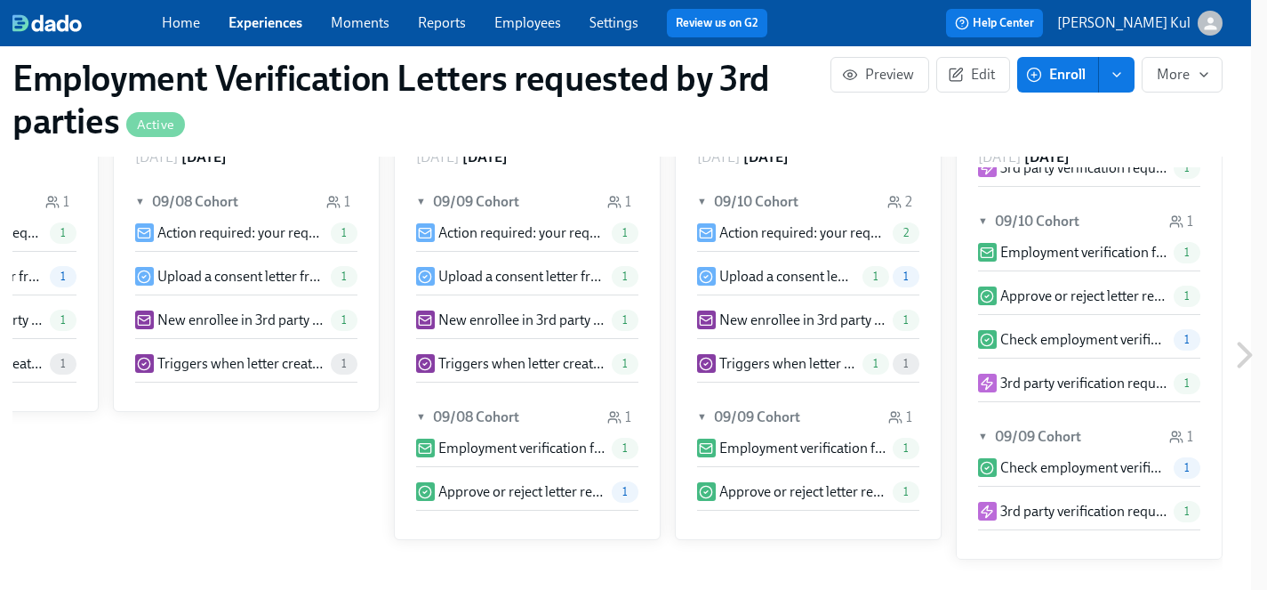
scroll to position [993, 16]
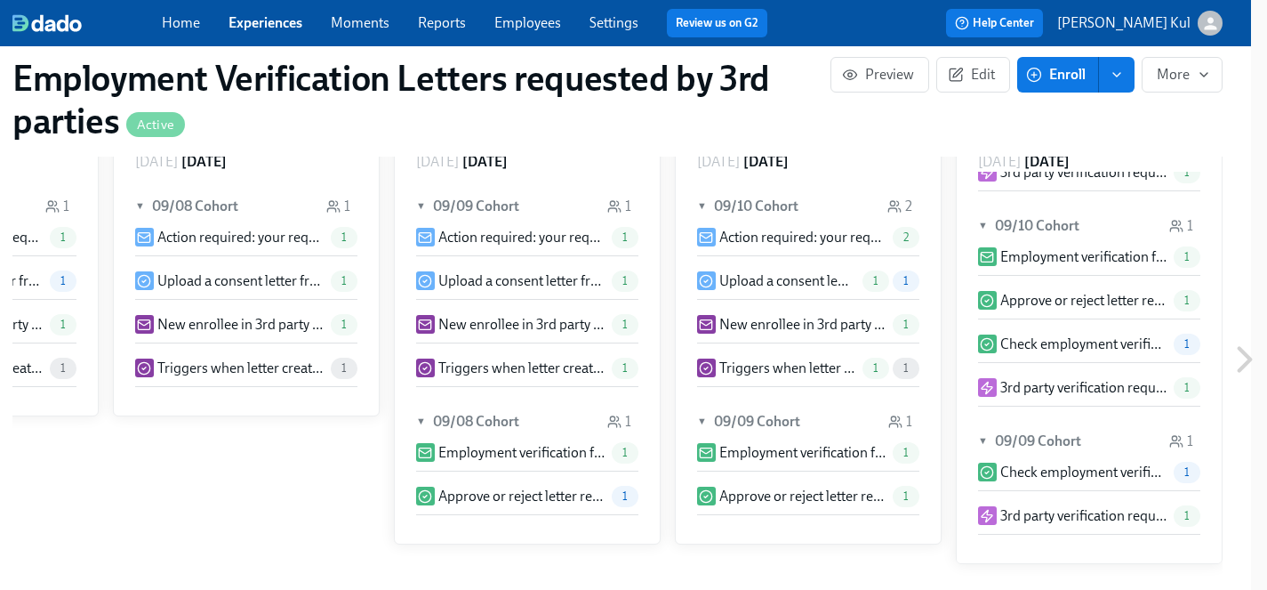
click at [792, 454] on p "Employment verification for {{ participant.fullName }} – requested by {{ partic…" at bounding box center [802, 453] width 166 height 20
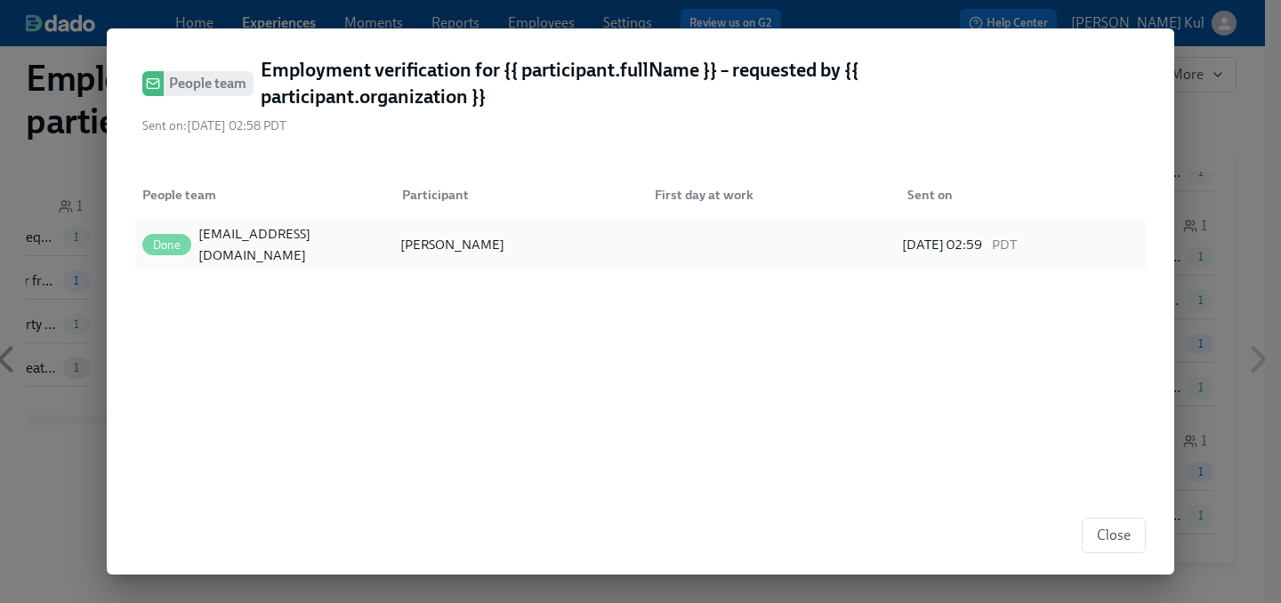
click at [433, 243] on div "[PERSON_NAME]" at bounding box center [452, 244] width 111 height 21
click at [1111, 540] on span "Close" at bounding box center [1114, 536] width 34 height 18
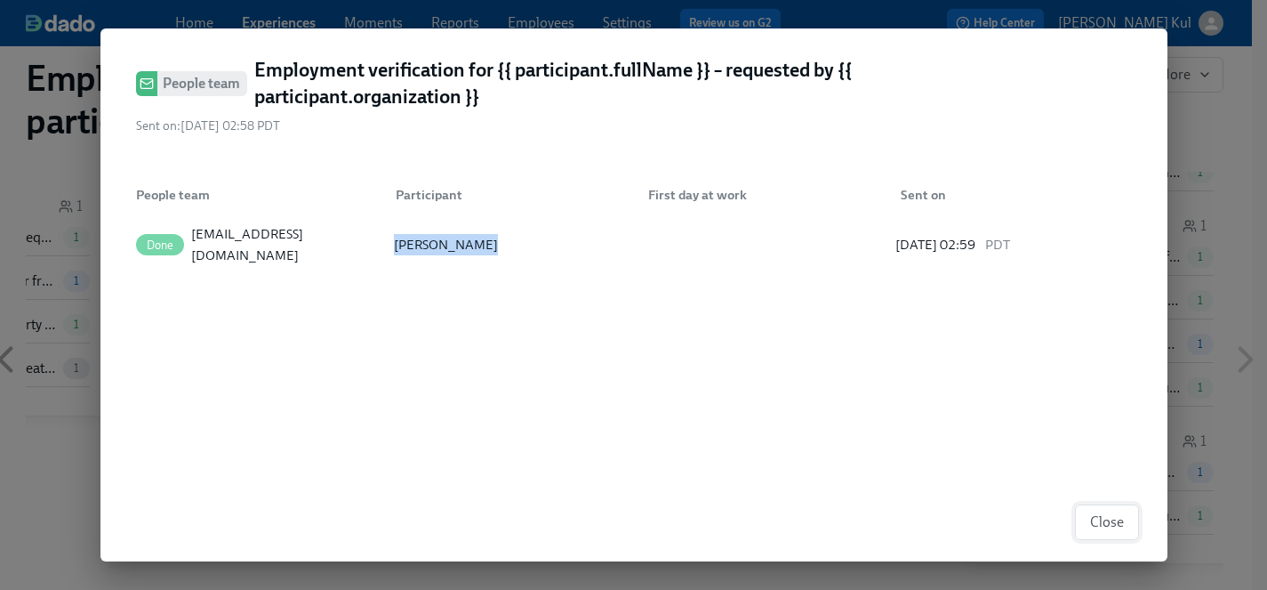
scroll to position [0, 729]
